Goal: Task Accomplishment & Management: Complete application form

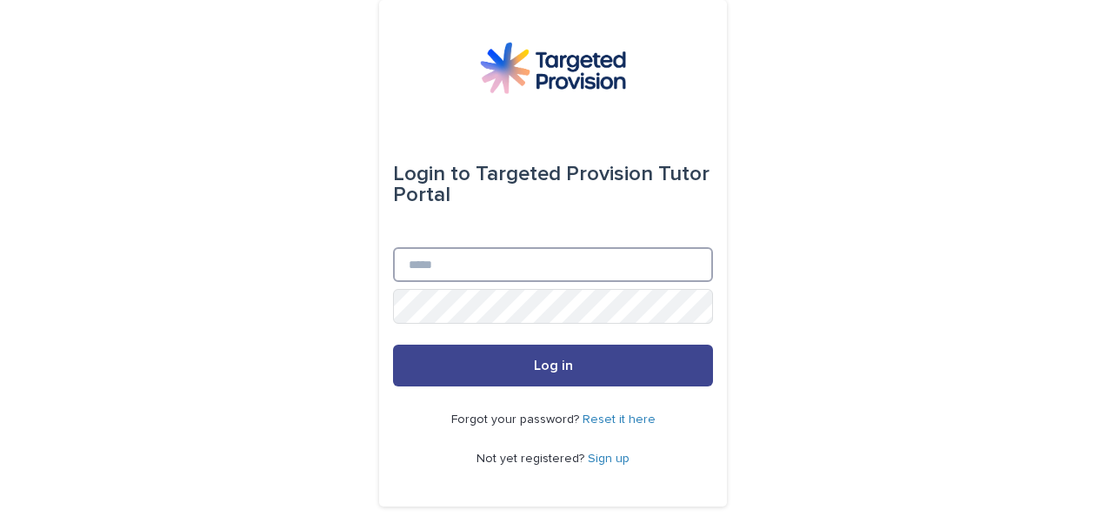
type input "**********"
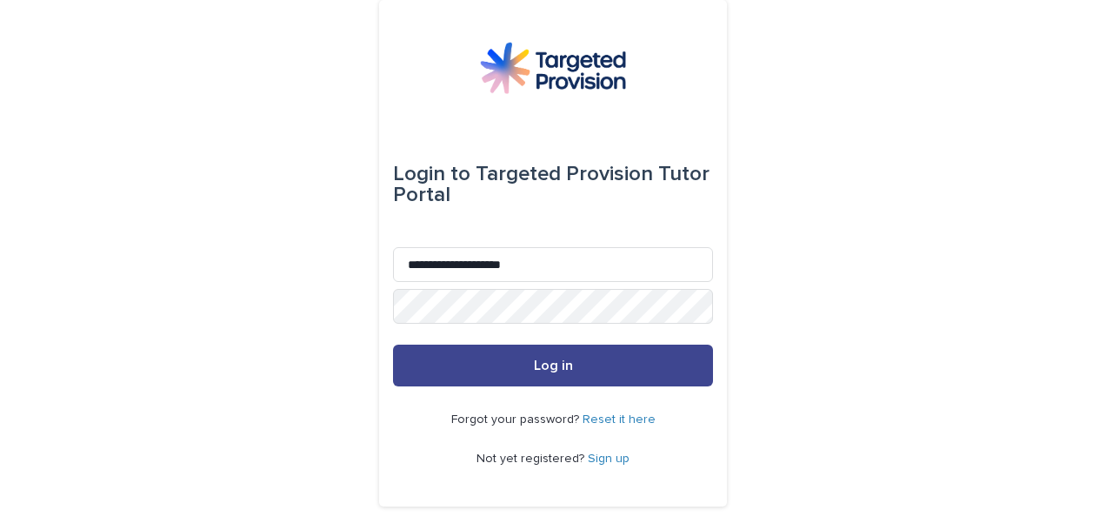
click at [513, 367] on button "Log in" at bounding box center [553, 365] width 320 height 42
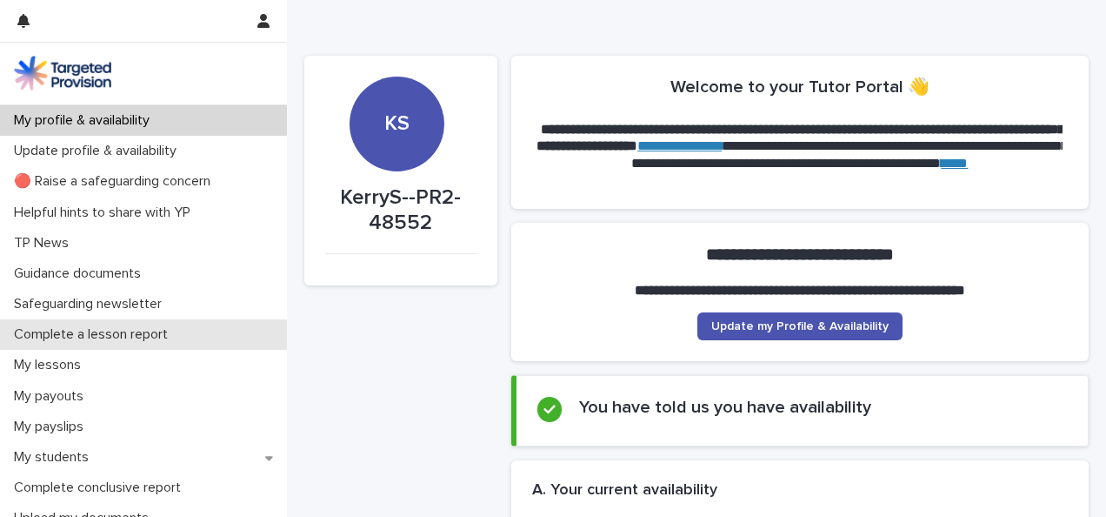
click at [134, 333] on p "Complete a lesson report" at bounding box center [94, 334] width 175 height 17
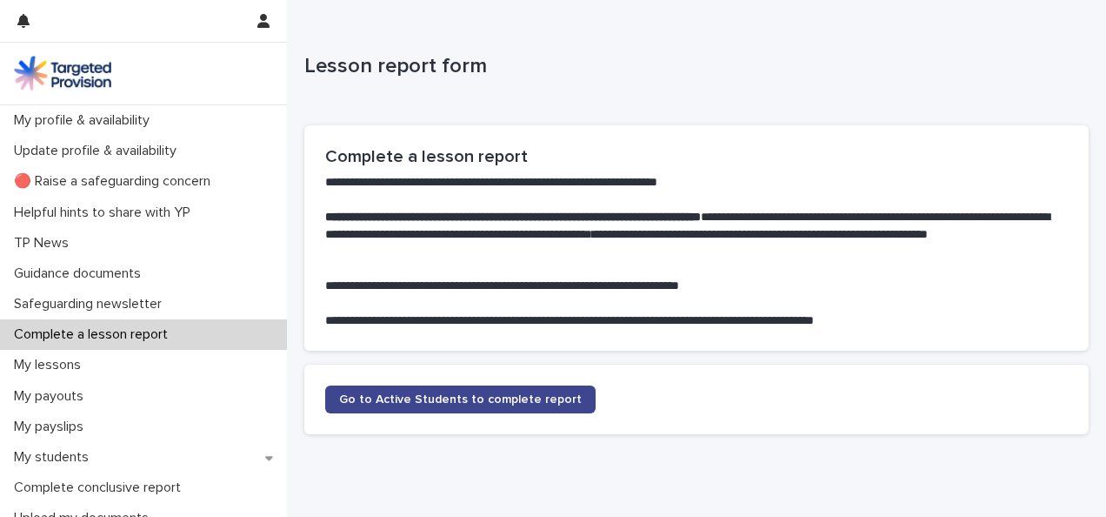
click at [390, 393] on span "Go to Active Students to complete report" at bounding box center [460, 399] width 243 height 12
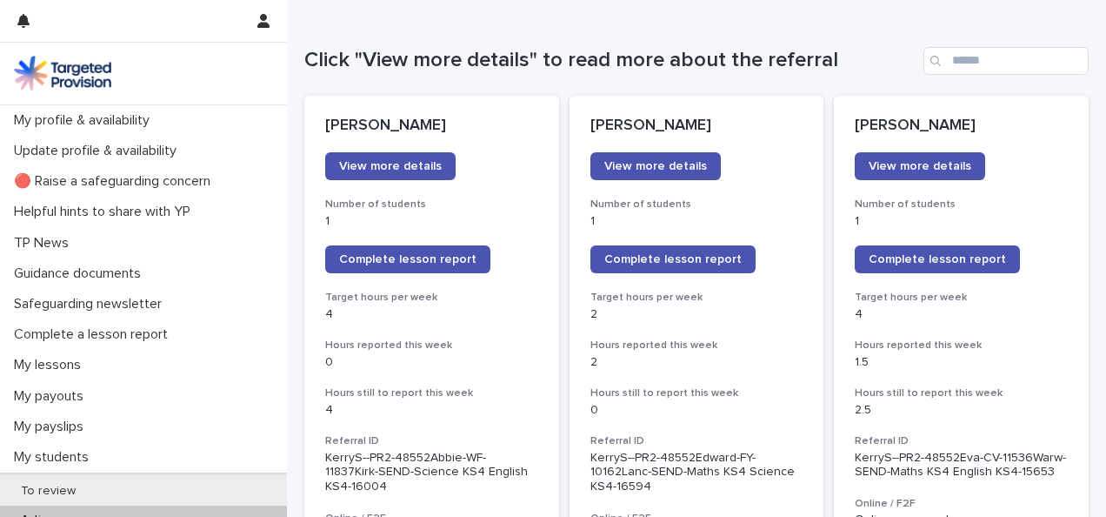
scroll to position [255, 0]
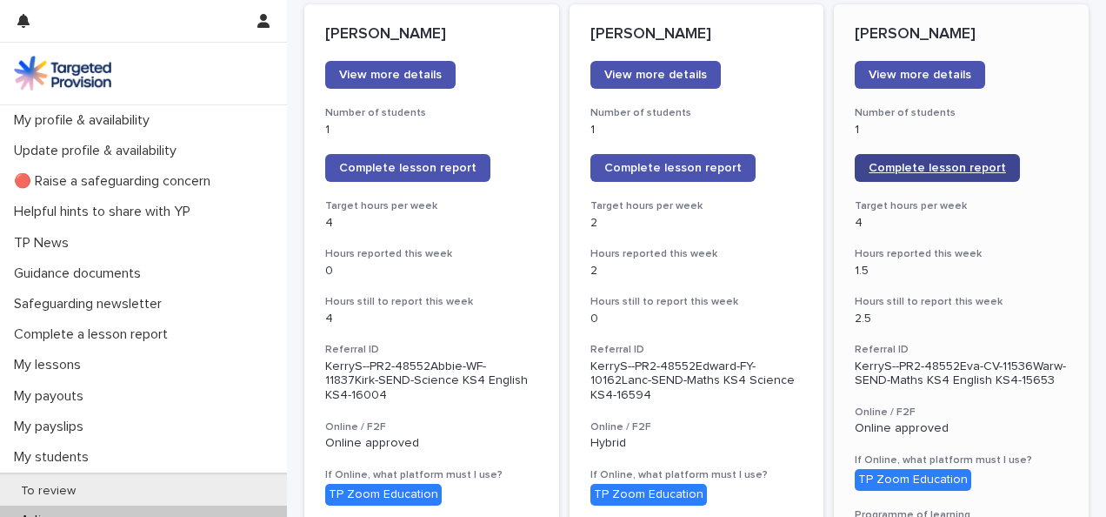
click at [899, 167] on span "Complete lesson report" at bounding box center [937, 168] width 137 height 12
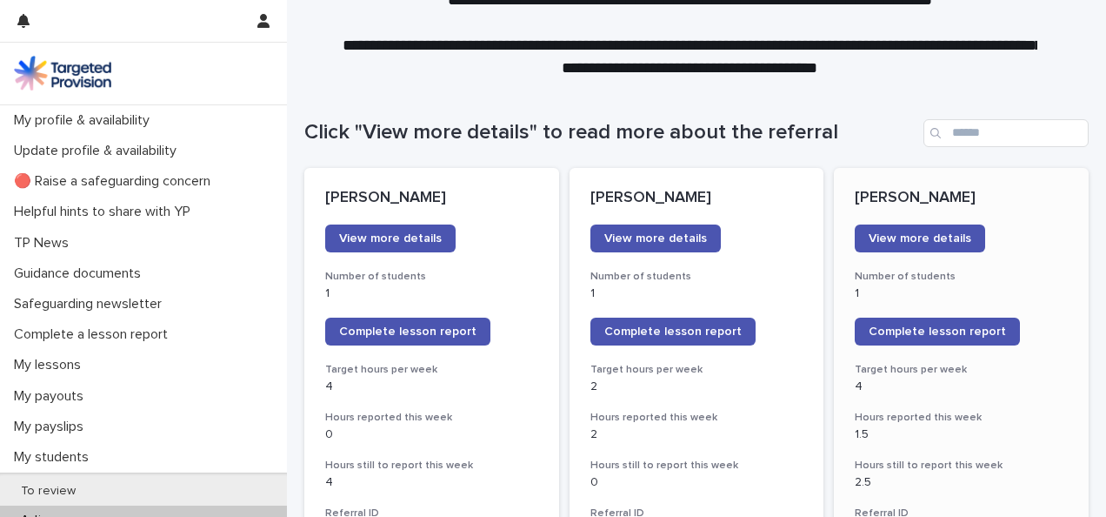
scroll to position [90, 0]
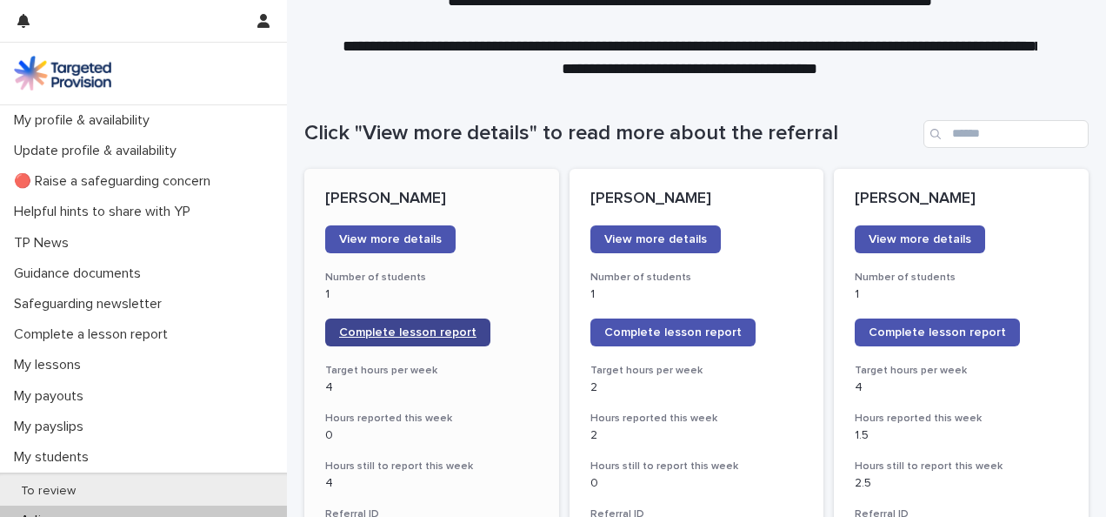
click at [368, 327] on span "Complete lesson report" at bounding box center [407, 332] width 137 height 12
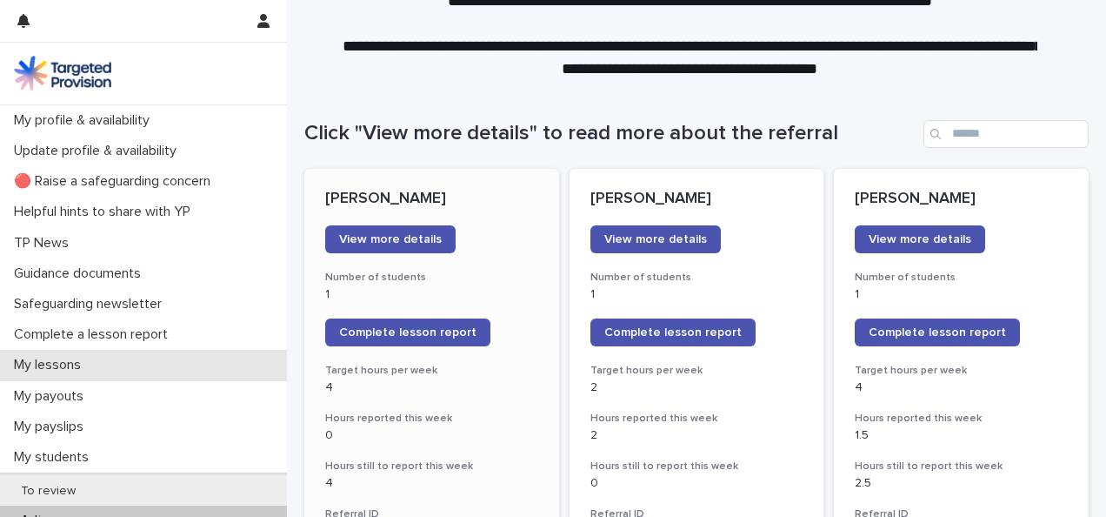
click at [75, 358] on p "My lessons" at bounding box center [51, 365] width 88 height 17
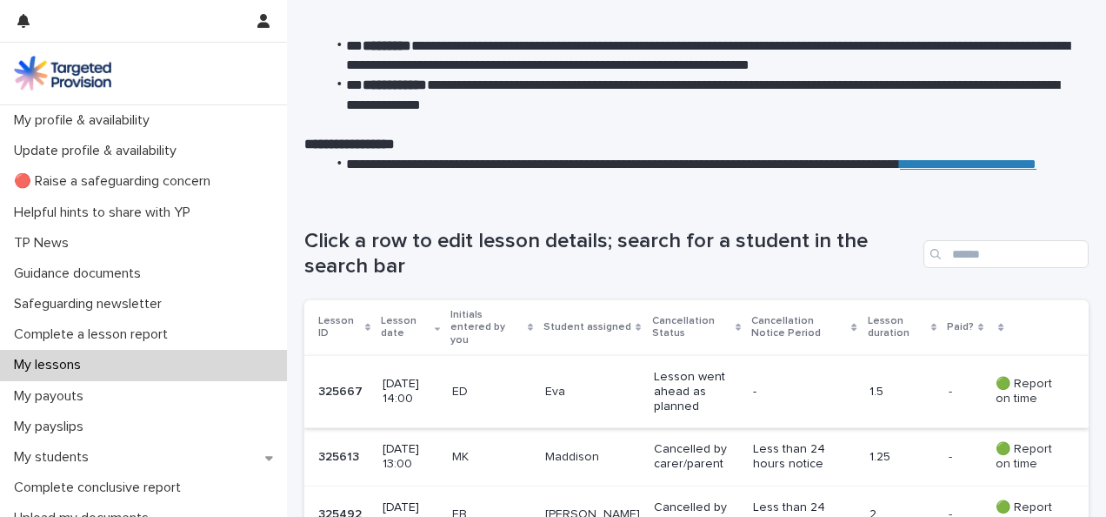
scroll to position [264, 0]
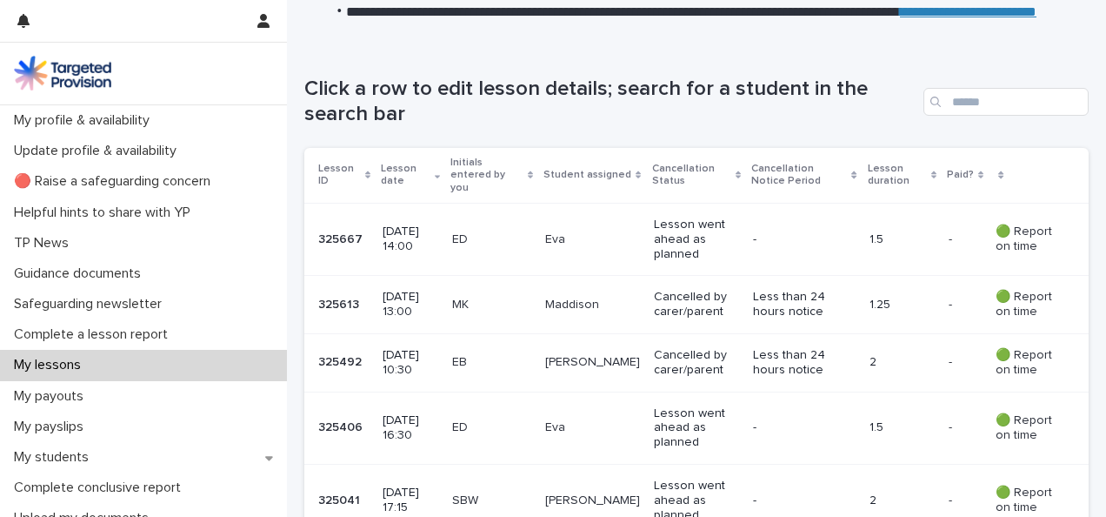
click at [681, 225] on p "Lesson went ahead as planned" at bounding box center [696, 238] width 85 height 43
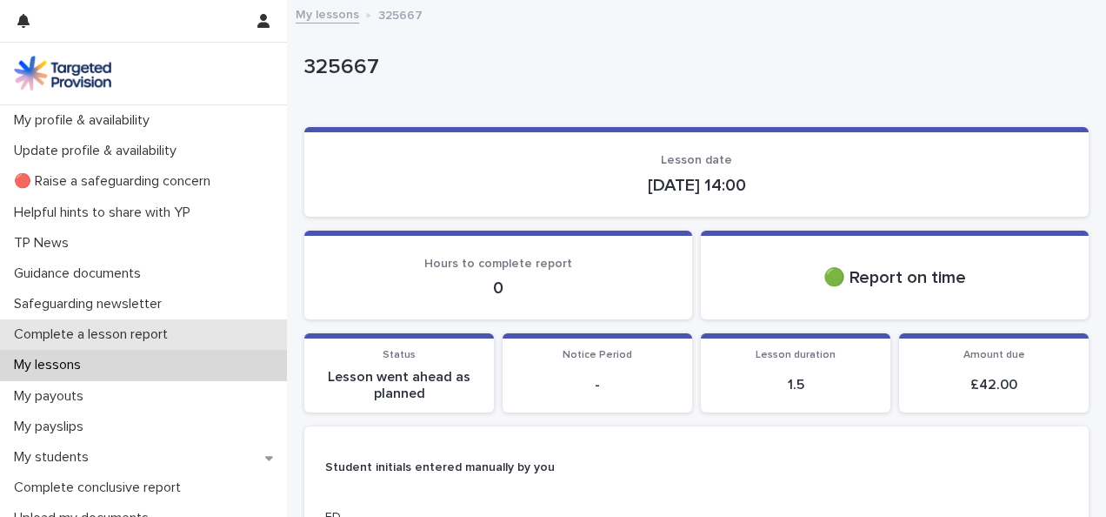
click at [107, 334] on p "Complete a lesson report" at bounding box center [94, 334] width 175 height 17
